Goal: Transaction & Acquisition: Purchase product/service

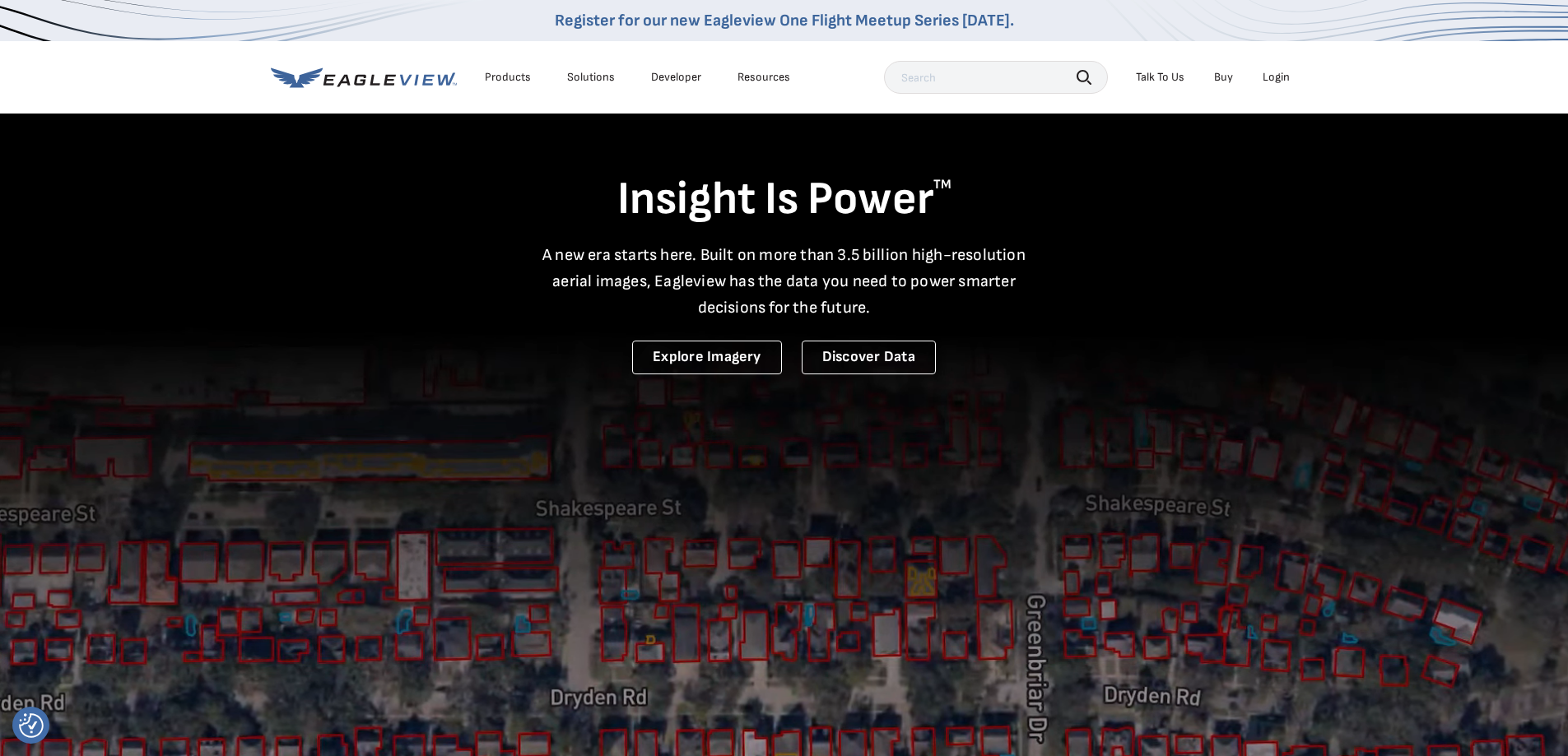
click at [1084, 472] on video at bounding box center [784, 542] width 1568 height 1084
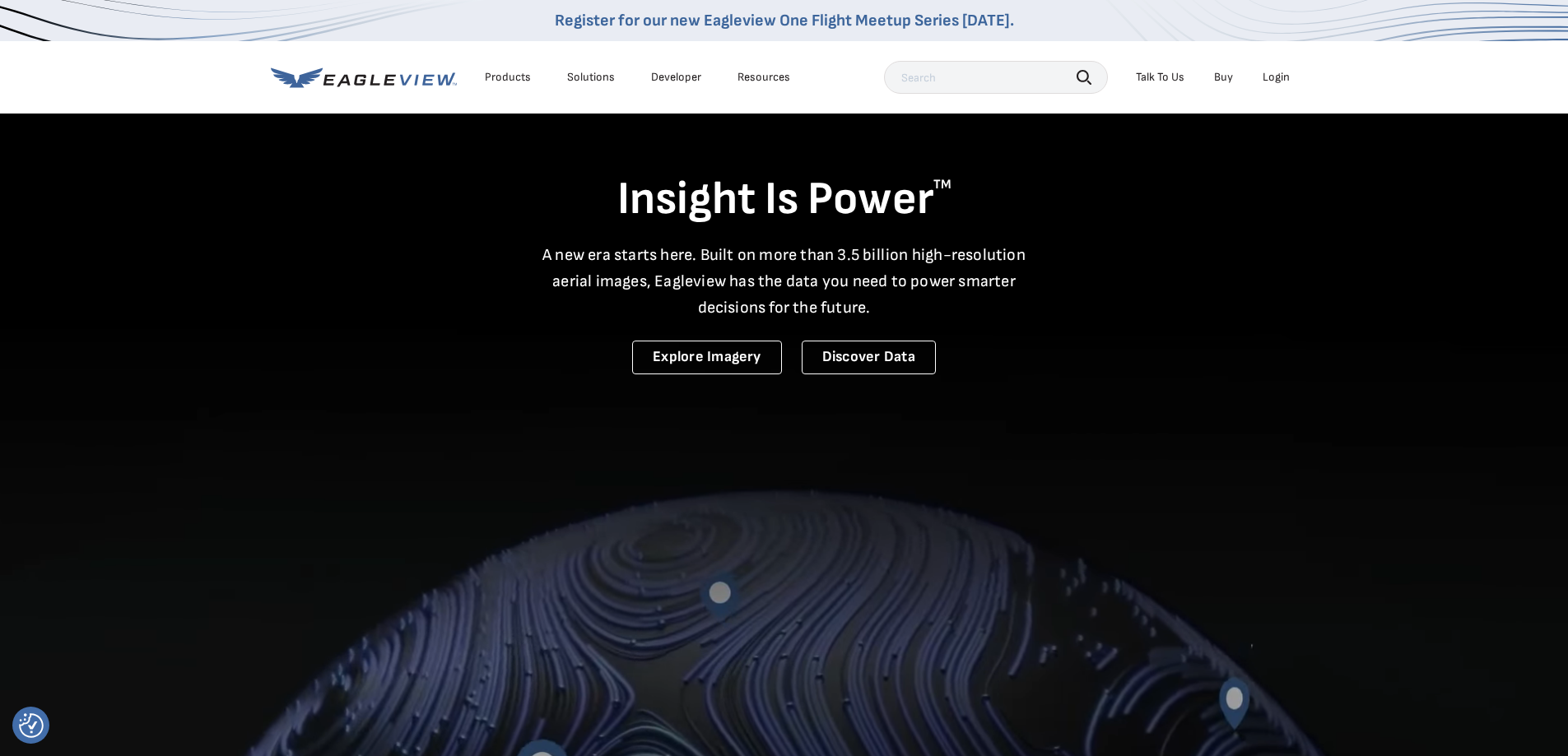
click at [1278, 77] on div "Login" at bounding box center [1276, 77] width 27 height 14
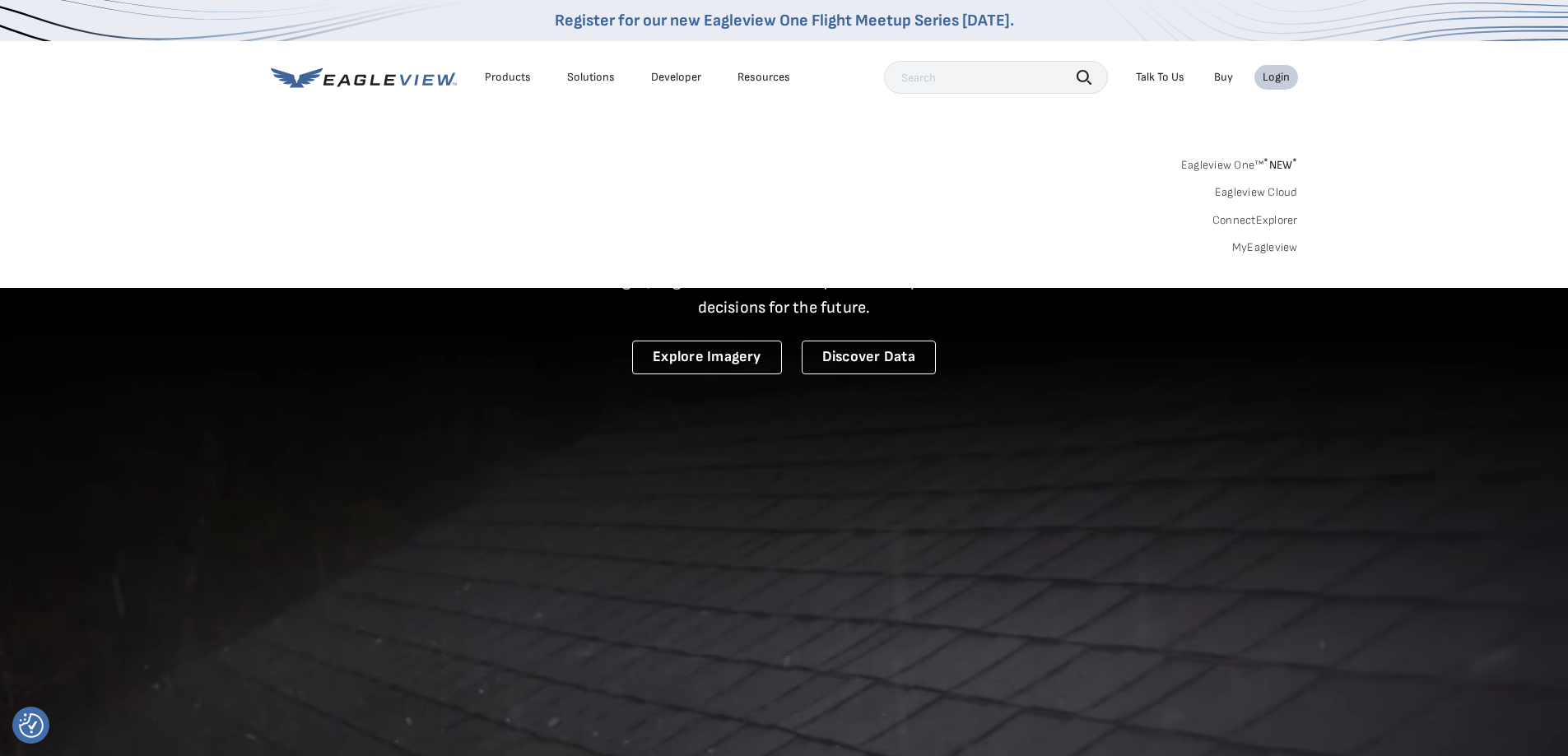
click at [1257, 244] on link "MyEagleview" at bounding box center [1264, 248] width 66 height 14
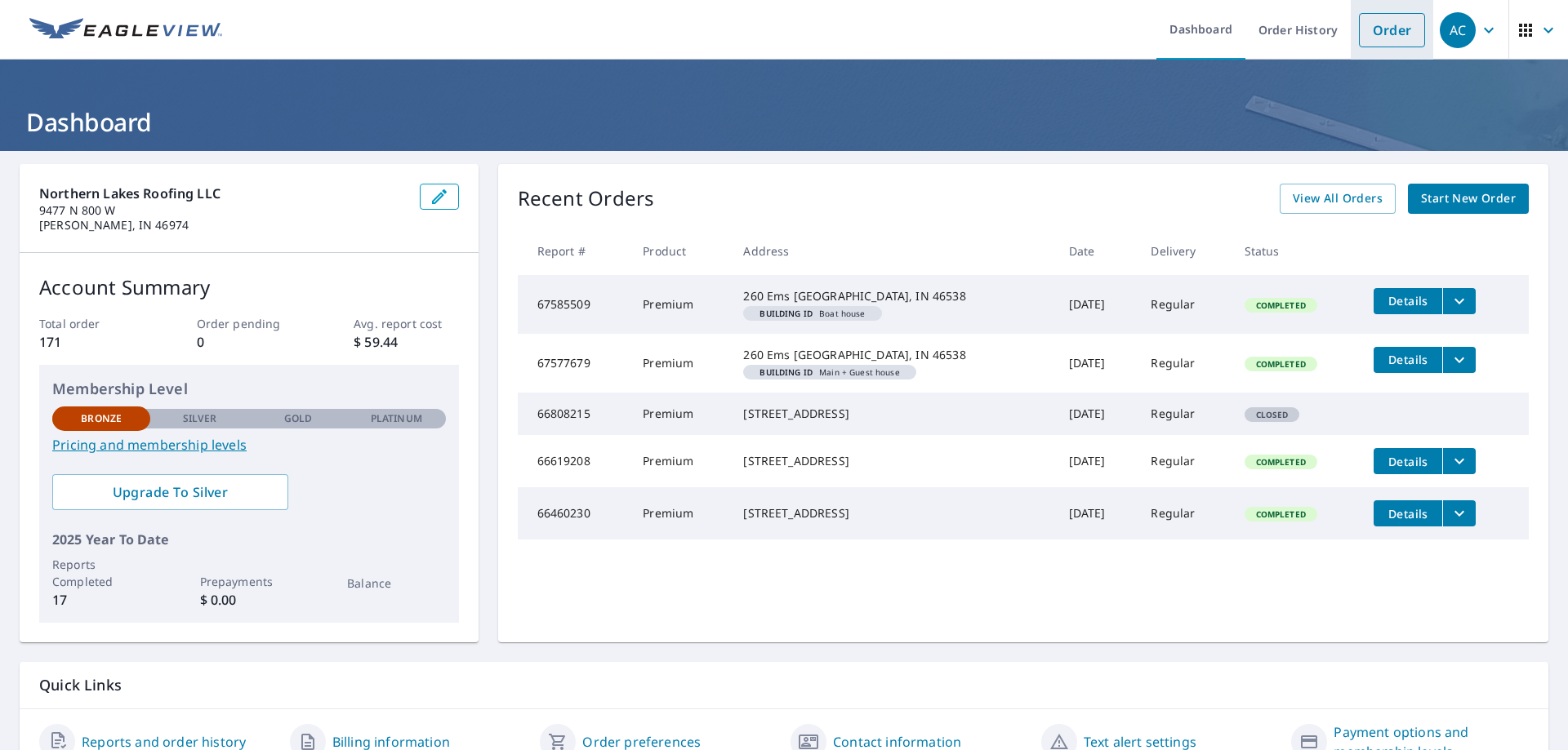
click at [1389, 38] on link "Order" at bounding box center [1392, 30] width 66 height 34
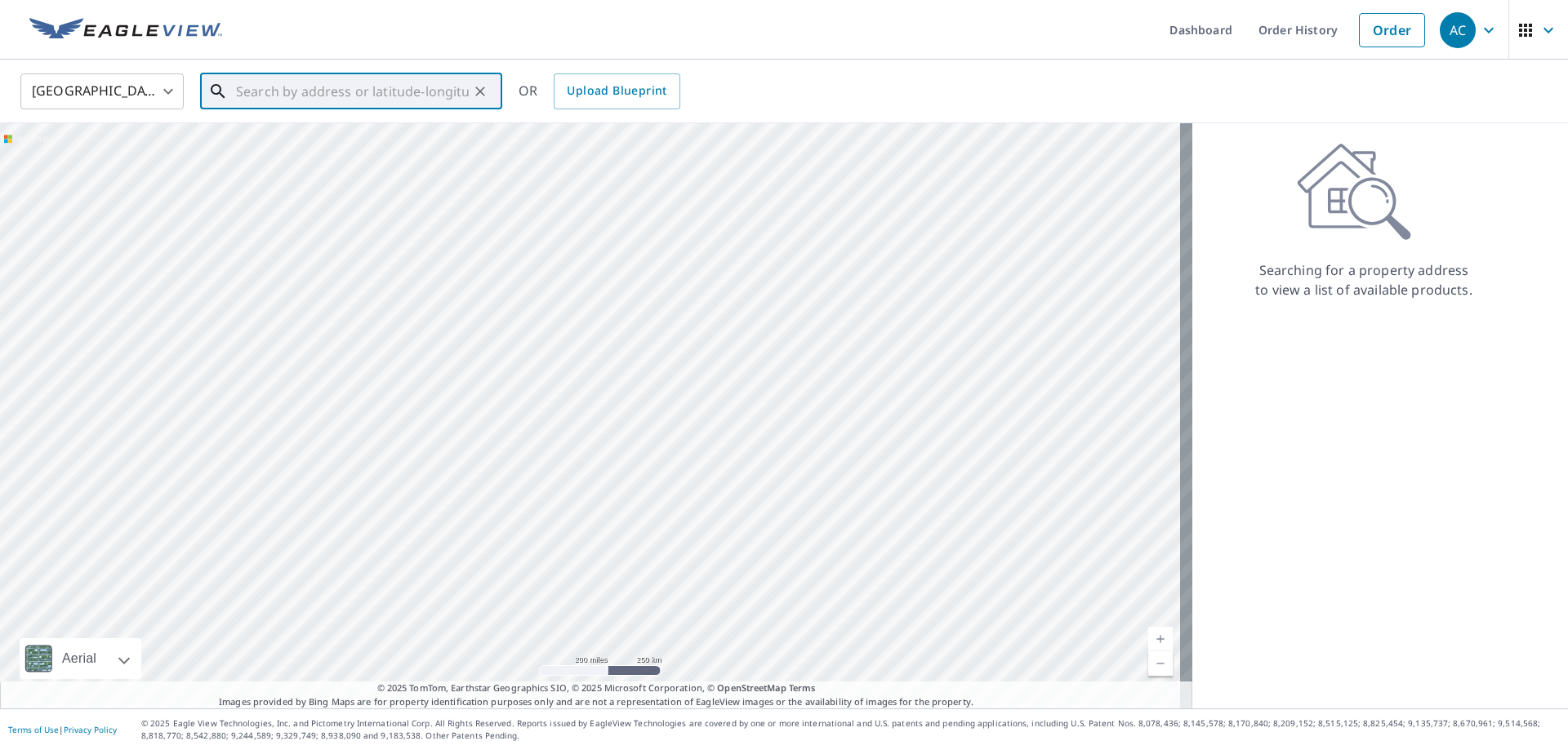
click at [310, 88] on input "text" at bounding box center [352, 91] width 233 height 46
click at [290, 153] on p "[GEOGRAPHIC_DATA], IN 46580" at bounding box center [360, 156] width 257 height 16
type input "[STREET_ADDRESS]"
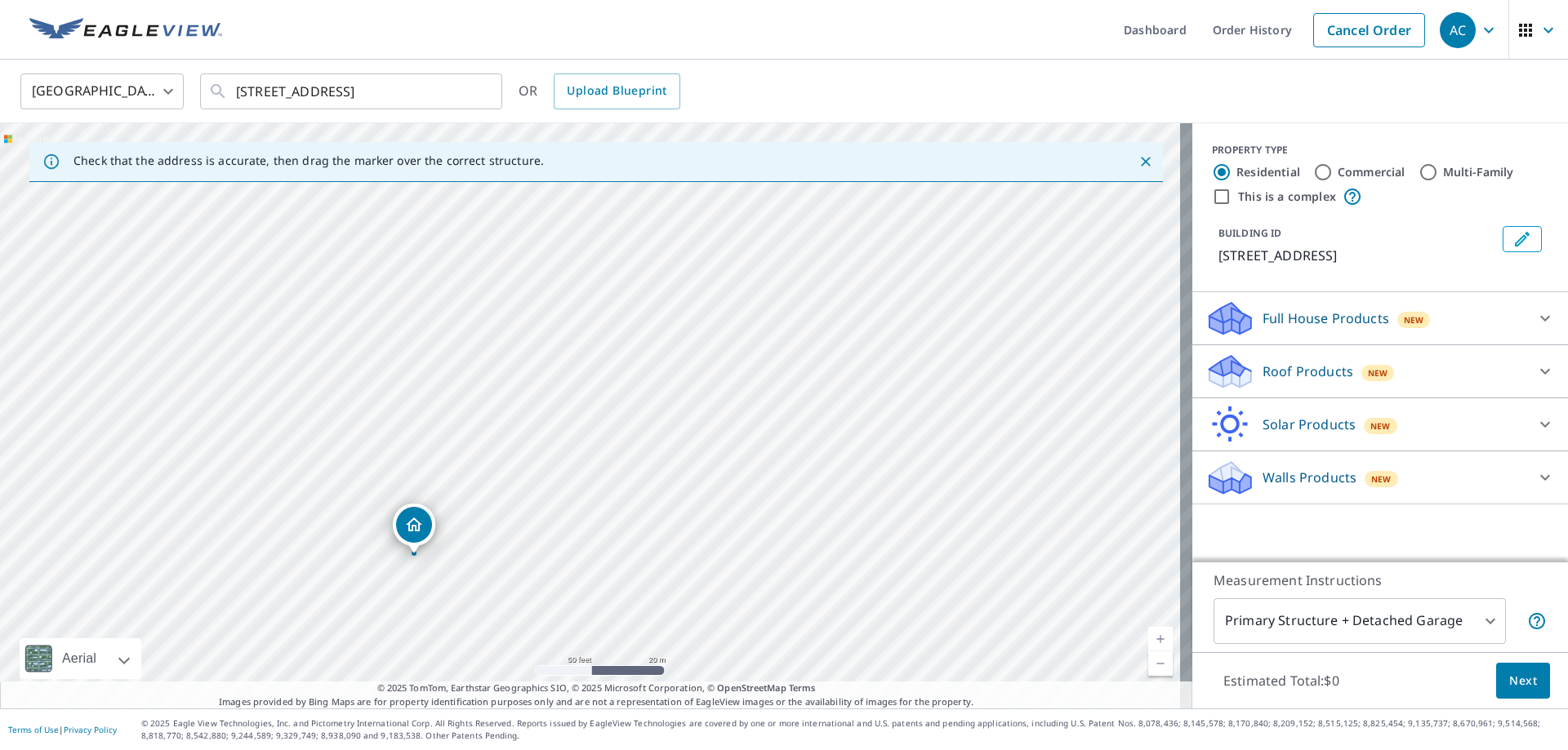
drag, startPoint x: 558, startPoint y: 375, endPoint x: 533, endPoint y: 478, distance: 106.0
click at [533, 478] on div "[STREET_ADDRESS]" at bounding box center [596, 416] width 1192 height 585
drag, startPoint x: 413, startPoint y: 527, endPoint x: 414, endPoint y: 406, distance: 121.0
click at [1295, 363] on p "Roof Products" at bounding box center [1307, 371] width 90 height 20
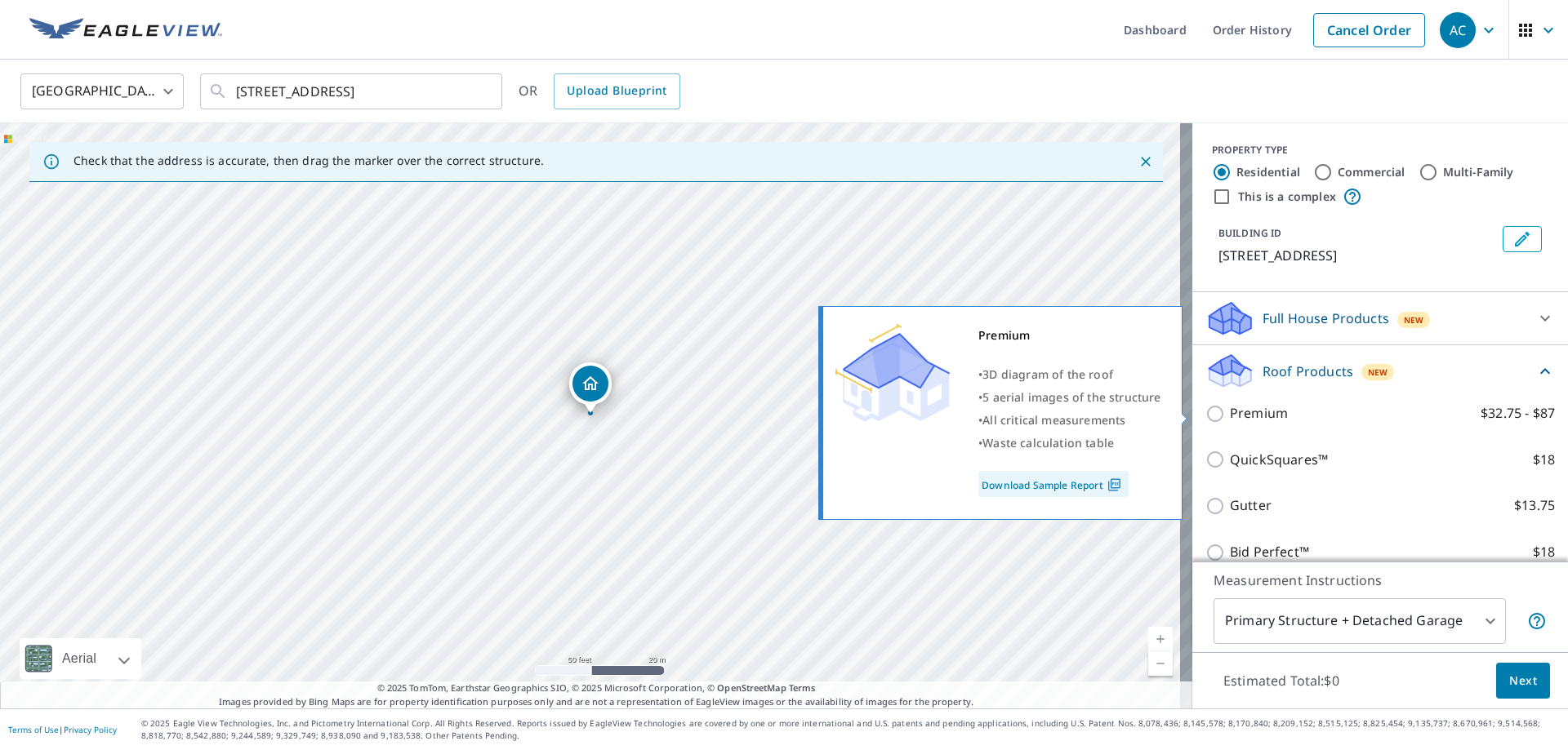
click at [1205, 415] on input "Premium $32.75 - $87" at bounding box center [1216, 414] width 24 height 20
checkbox input "true"
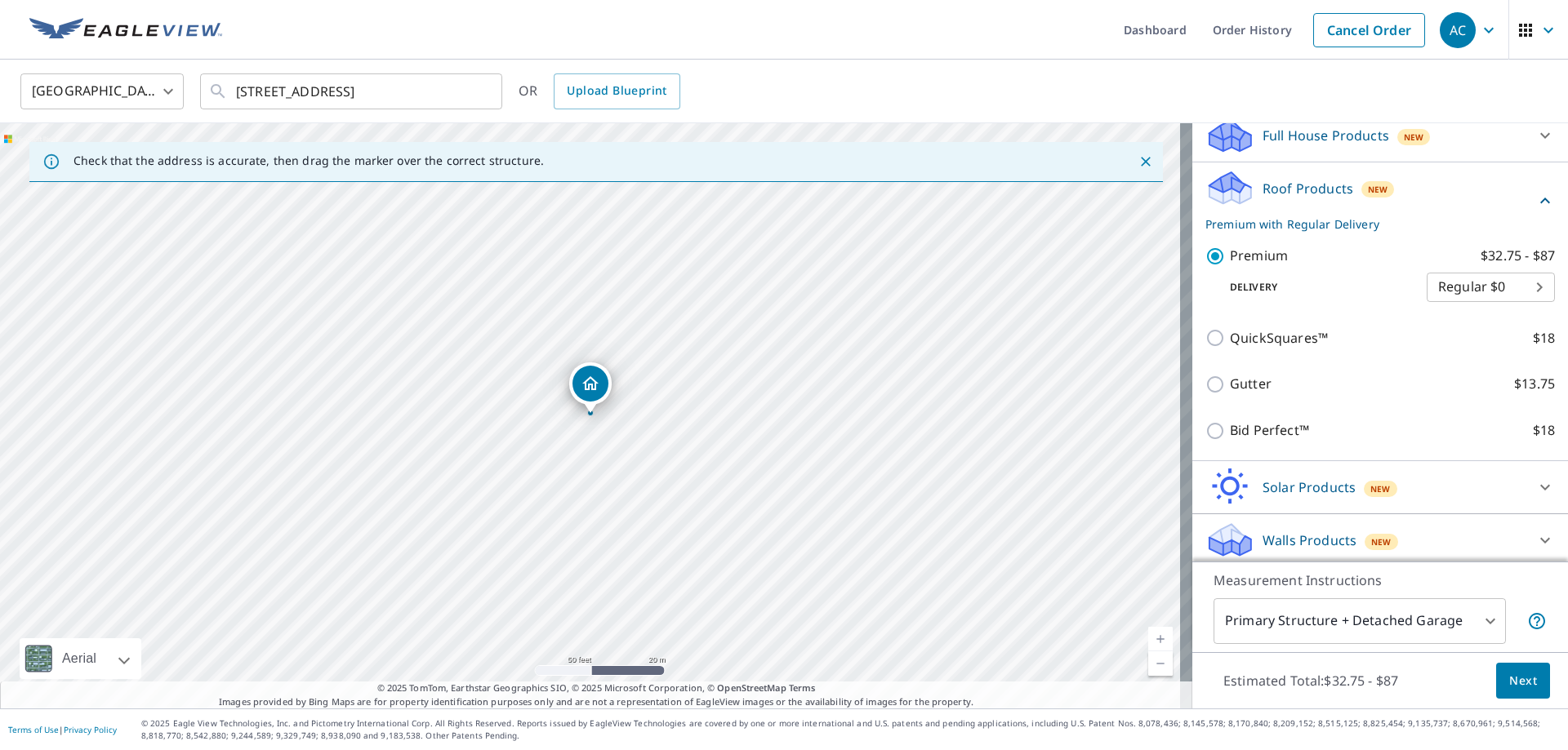
scroll to position [189, 0]
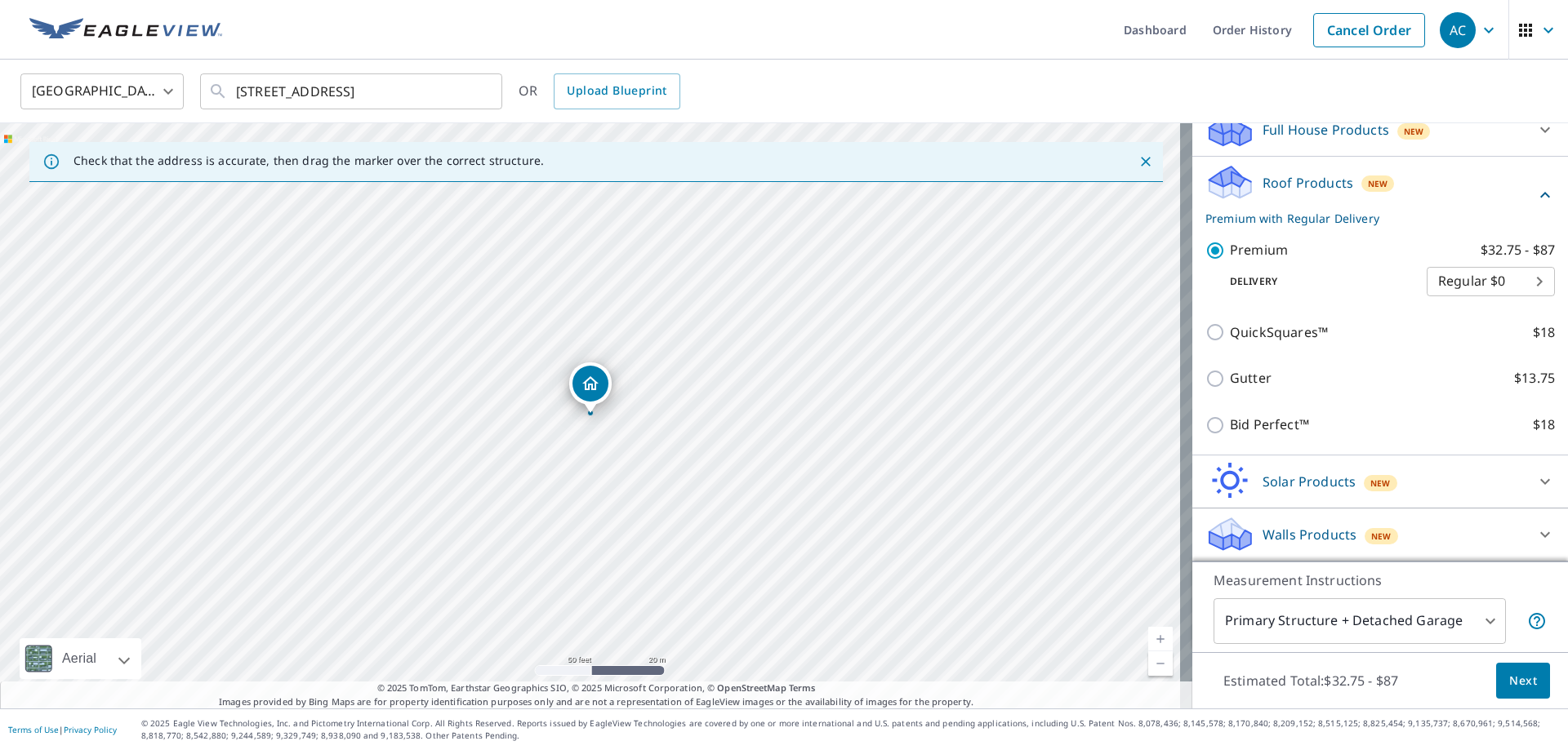
click at [1394, 618] on body "AC AC Dashboard Order History Cancel Order AC [GEOGRAPHIC_DATA] [GEOGRAPHIC_DAT…" at bounding box center [784, 375] width 1568 height 750
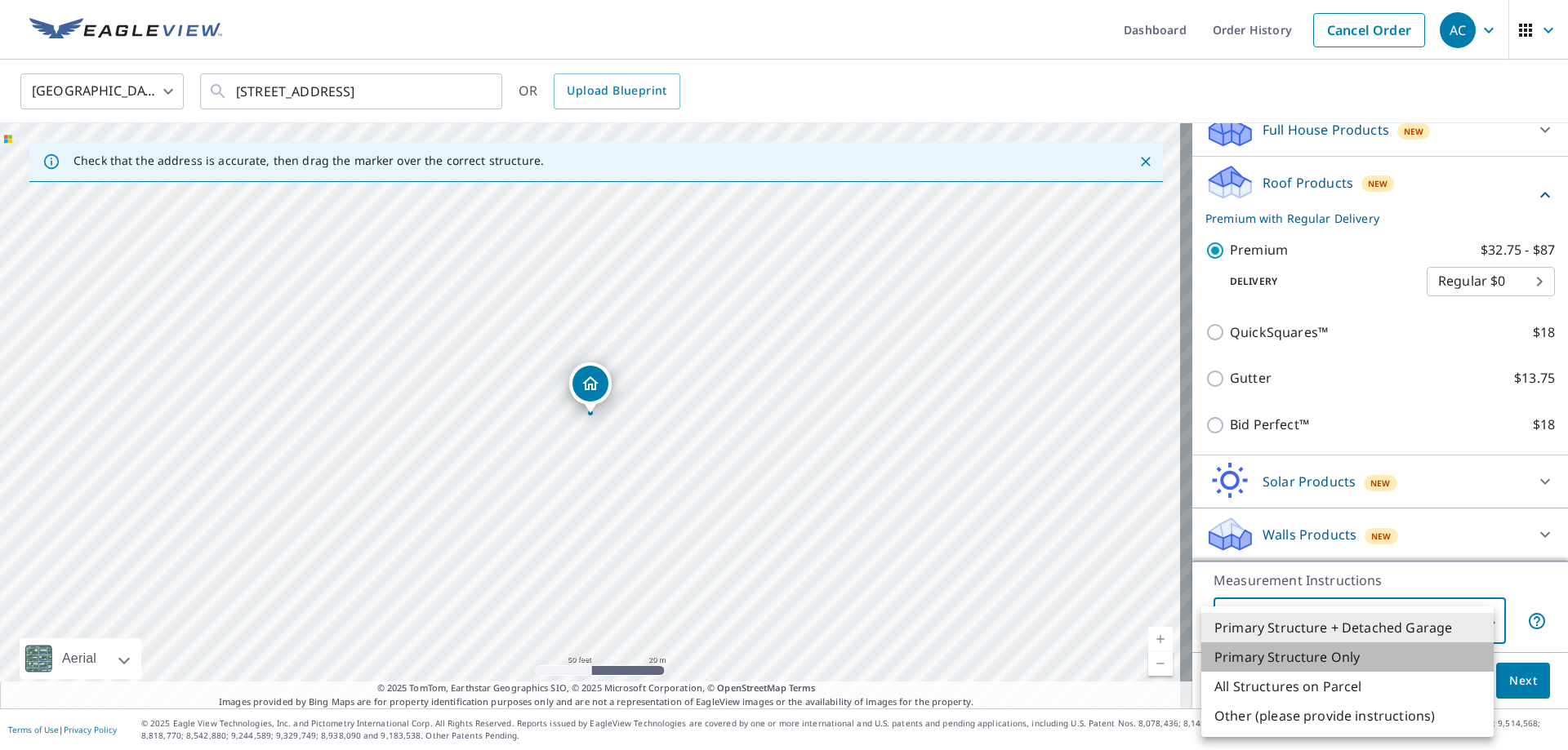
click at [1273, 662] on li "Primary Structure Only" at bounding box center [1347, 656] width 292 height 29
type input "2"
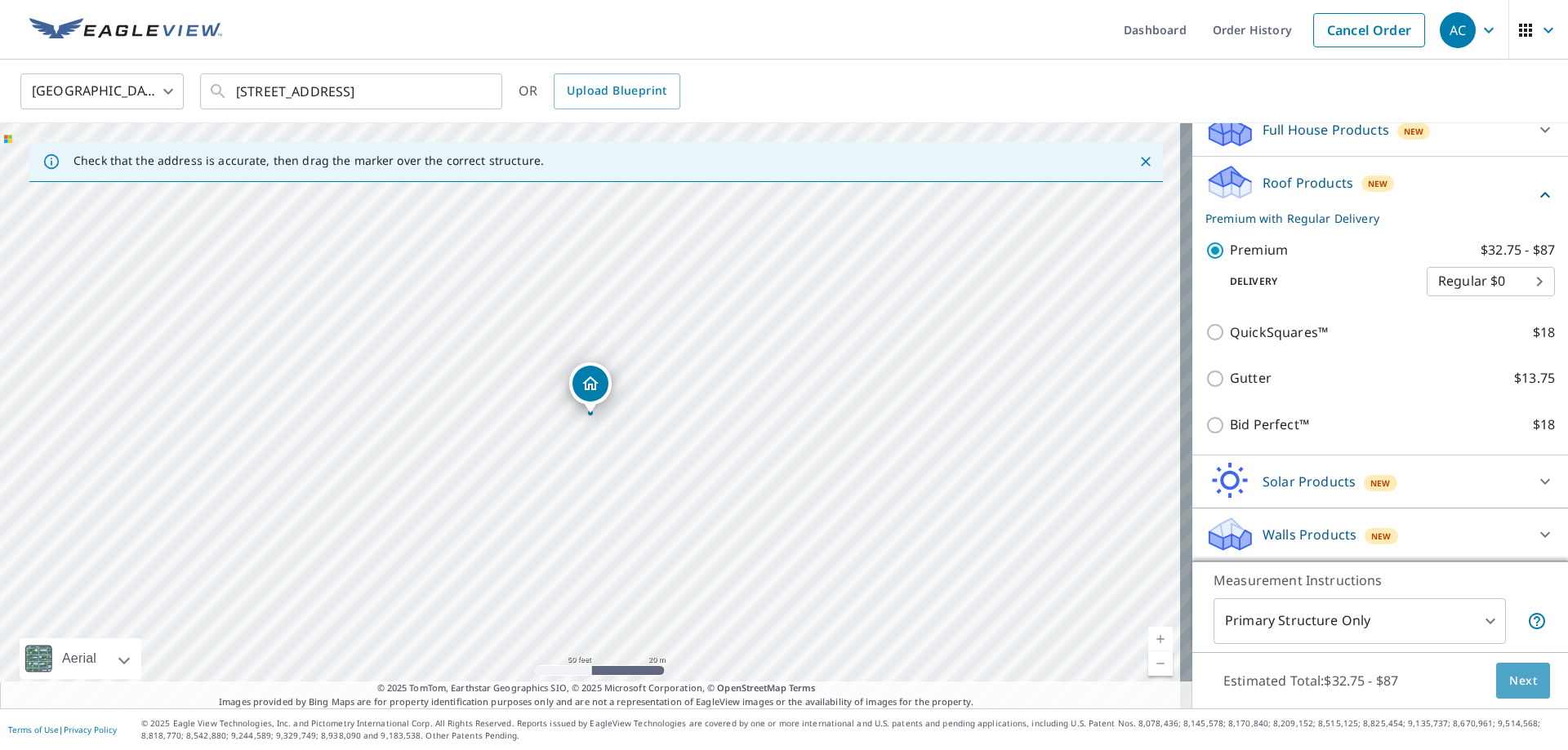
click at [1512, 686] on span "Next" at bounding box center [1522, 680] width 28 height 21
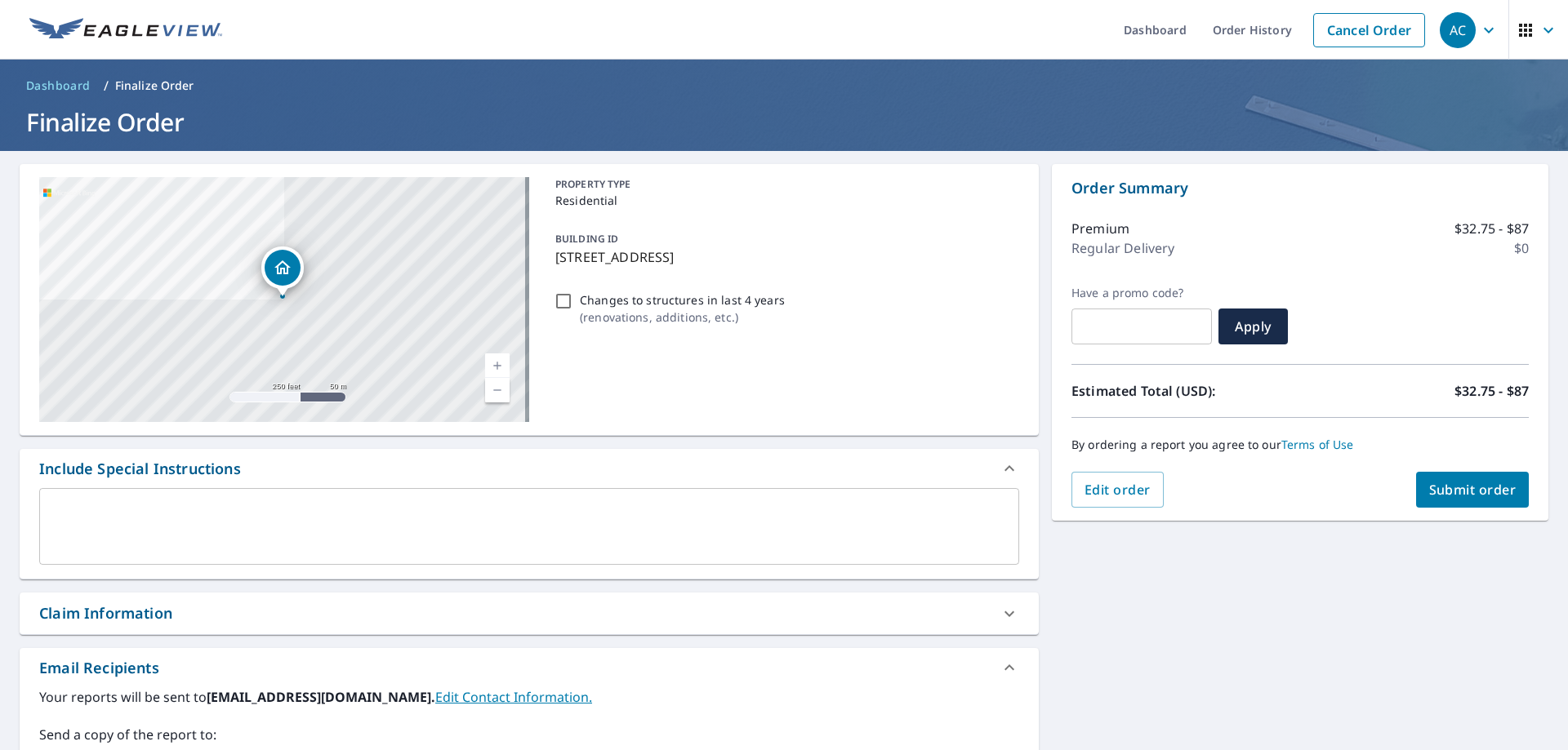
click at [558, 299] on input "Changes to structures in last 4 years ( renovations, additions, etc. )" at bounding box center [564, 301] width 20 height 20
checkbox input "true"
click at [1454, 485] on span "Submit order" at bounding box center [1472, 490] width 88 height 18
